Goal: Information Seeking & Learning: Learn about a topic

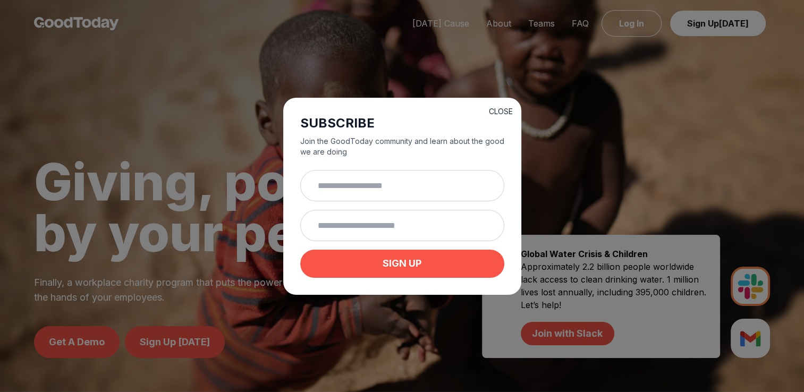
click at [495, 113] on button "CLOSE" at bounding box center [501, 111] width 24 height 11
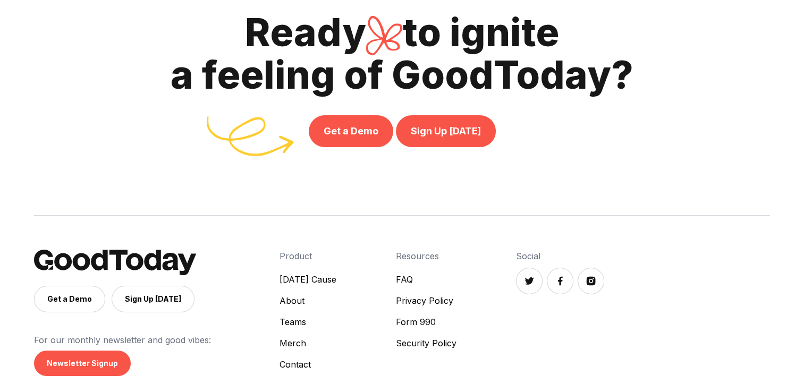
scroll to position [3653, 0]
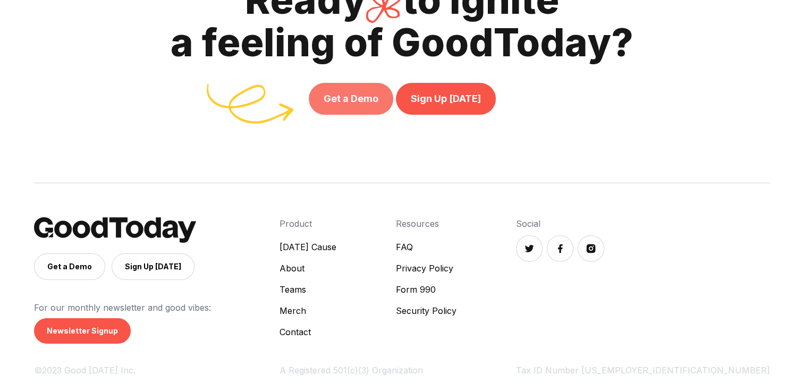
click at [358, 104] on link "Get a Demo" at bounding box center [351, 99] width 84 height 32
click at [332, 206] on div "Get a Demo Sign Up [DATE] For our monthly newsletter and good vibes: Newsletter…" at bounding box center [402, 288] width 736 height 211
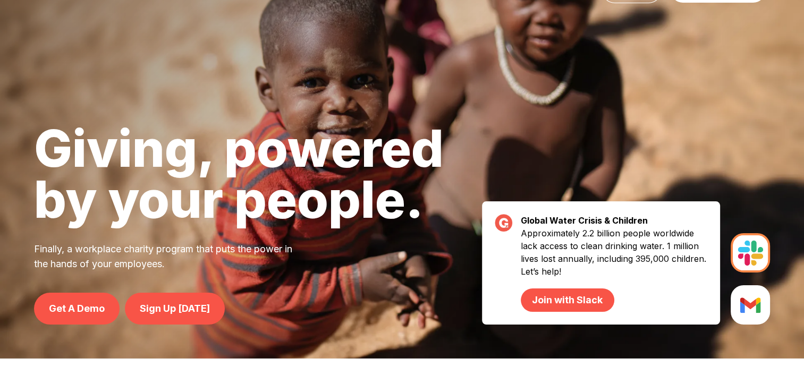
scroll to position [0, 0]
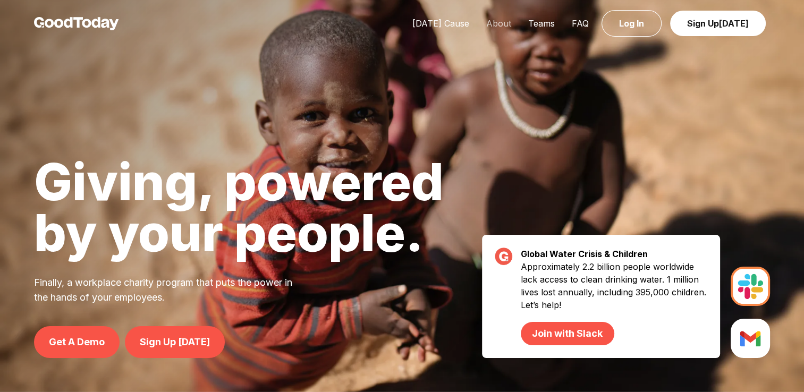
click at [502, 24] on link "About" at bounding box center [499, 23] width 42 height 11
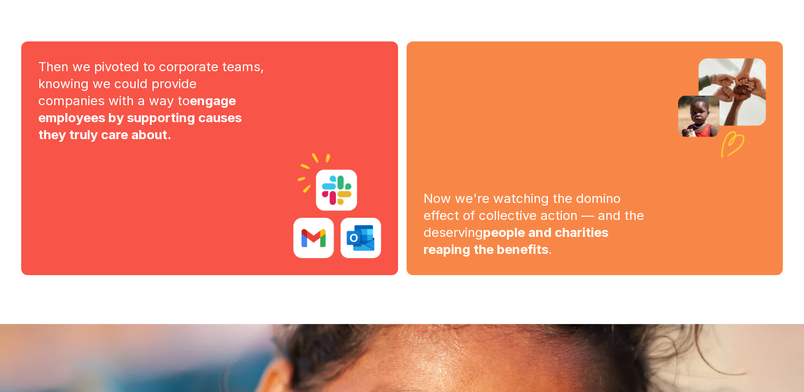
scroll to position [677, 0]
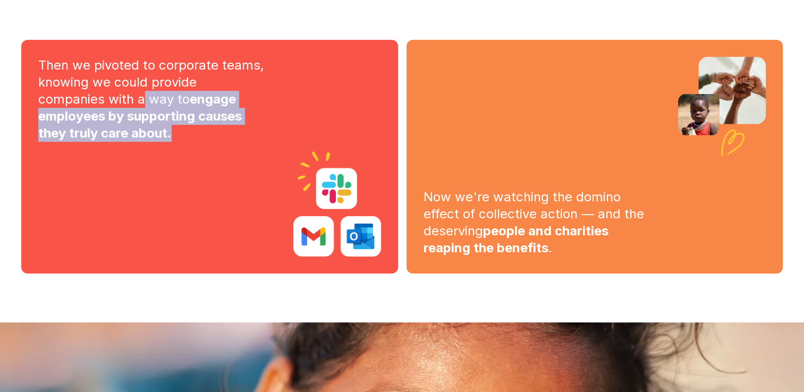
drag, startPoint x: 142, startPoint y: 97, endPoint x: 217, endPoint y: 155, distance: 94.7
click at [217, 155] on div "Then we pivoted to corporate teams, knowing we could provide companies with a w…" at bounding box center [209, 157] width 343 height 200
click at [206, 156] on div "Then we pivoted to corporate teams, knowing we could provide companies with a w…" at bounding box center [209, 157] width 343 height 200
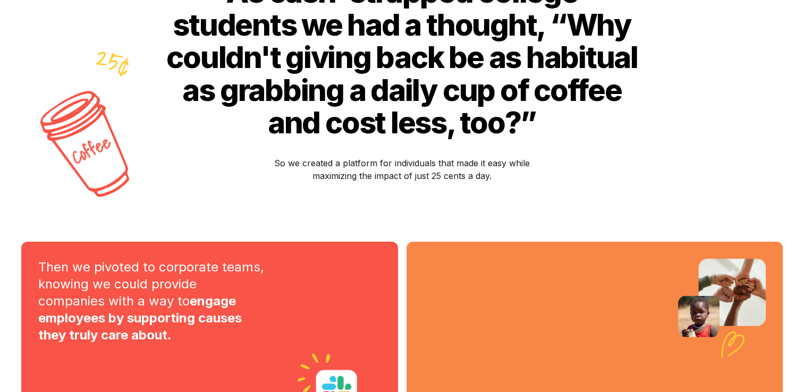
scroll to position [324, 0]
